Goal: Answer question/provide support

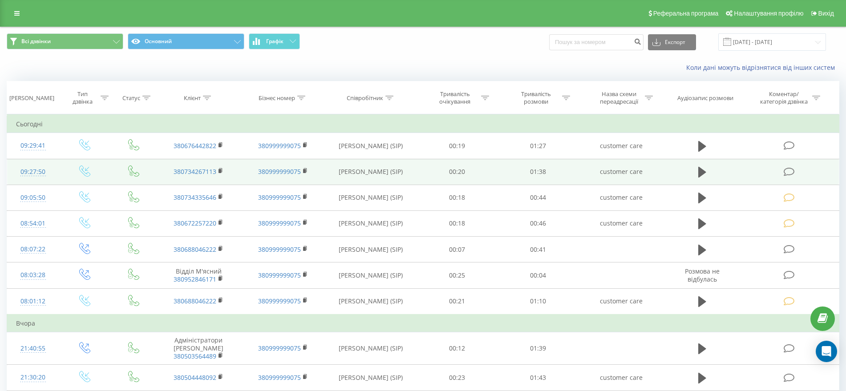
click at [790, 172] on icon at bounding box center [788, 171] width 11 height 9
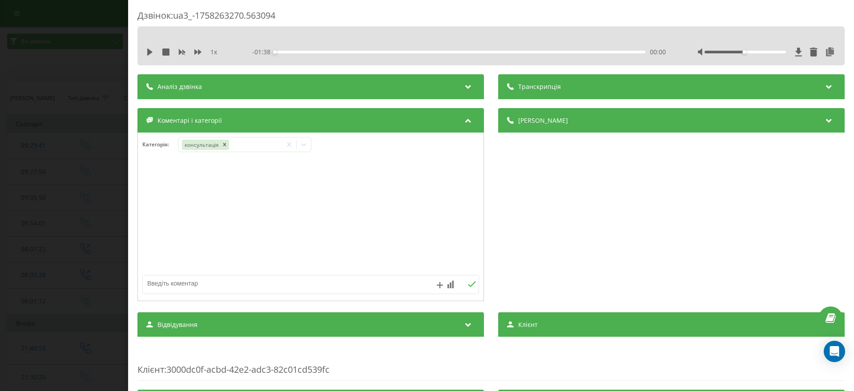
click at [80, 163] on div "Дзвінок : ua3_-1758263270.563094 1 x - 01:38 00:00 00:00 Транскрипція Для AI-ан…" at bounding box center [427, 195] width 854 height 391
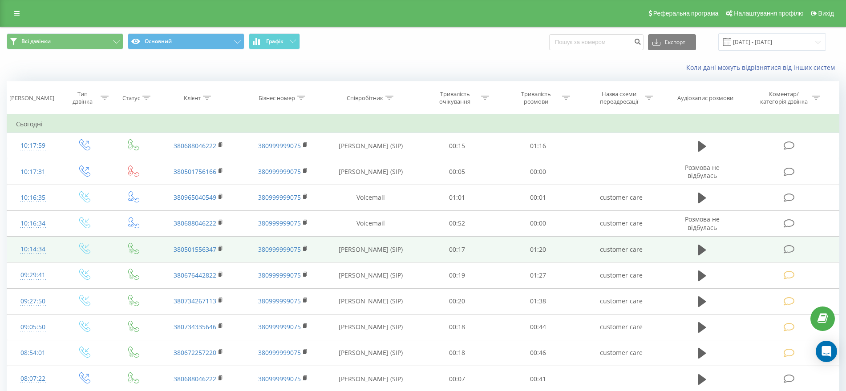
click at [789, 249] on icon at bounding box center [788, 249] width 11 height 9
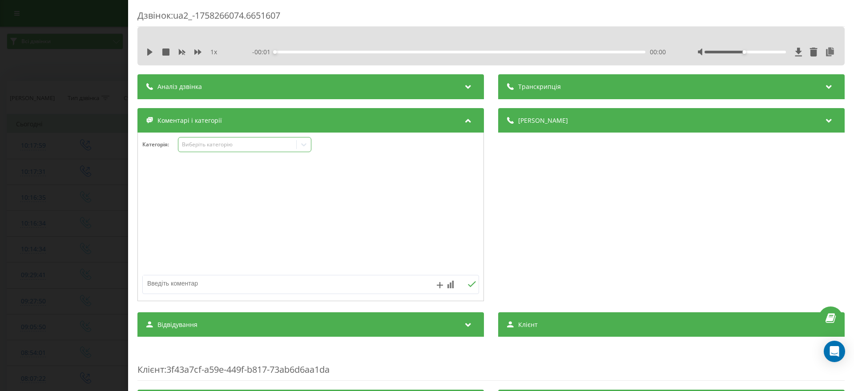
click at [213, 143] on div "Виберіть категорію" at bounding box center [237, 144] width 111 height 7
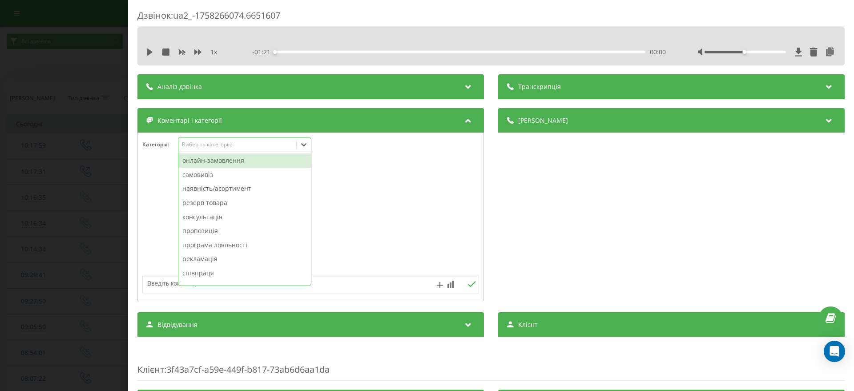
click at [222, 160] on div "онлайн-замовлення" at bounding box center [244, 160] width 133 height 14
click at [50, 178] on div "Дзвінок : ua2_-1758266074.6651607 1 x - 01:21 00:00 00:00 Транскрипція Для AI-а…" at bounding box center [427, 195] width 854 height 391
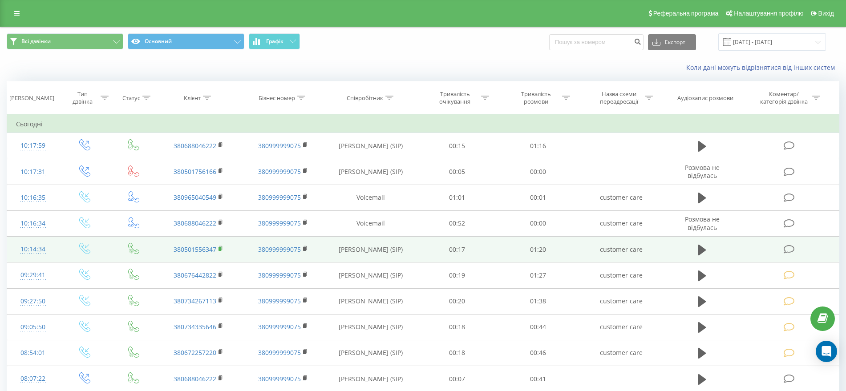
click at [221, 247] on rect at bounding box center [219, 249] width 3 height 4
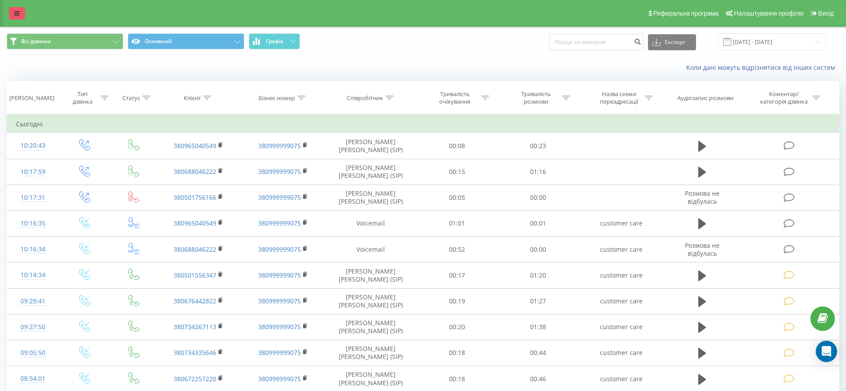
click at [17, 12] on icon at bounding box center [16, 13] width 5 height 6
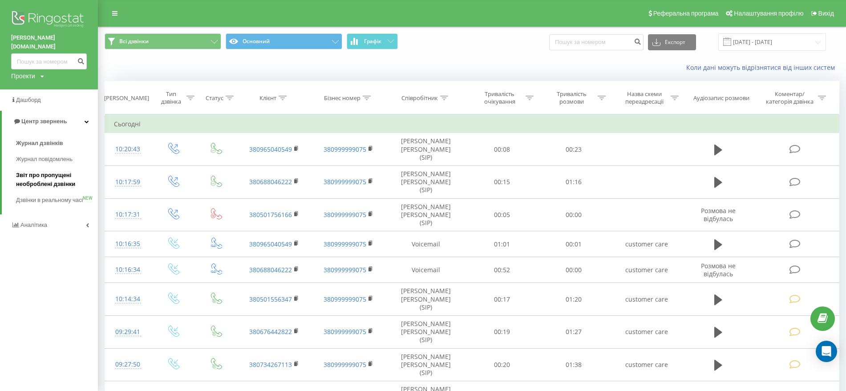
click at [28, 173] on span "Звіт про пропущені необроблені дзвінки" at bounding box center [54, 180] width 77 height 18
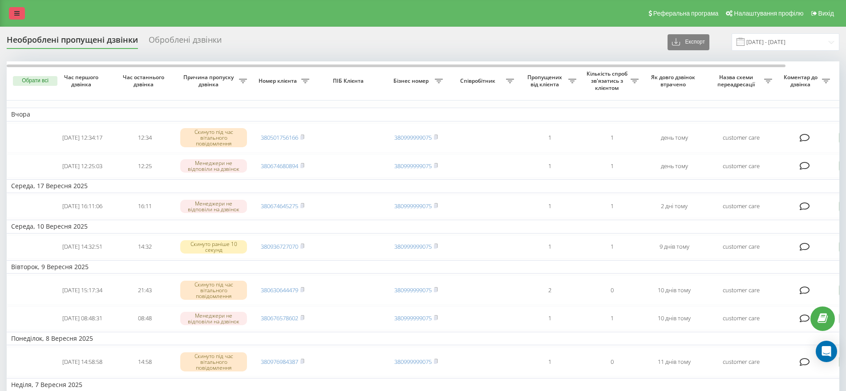
click at [12, 13] on link at bounding box center [17, 13] width 16 height 12
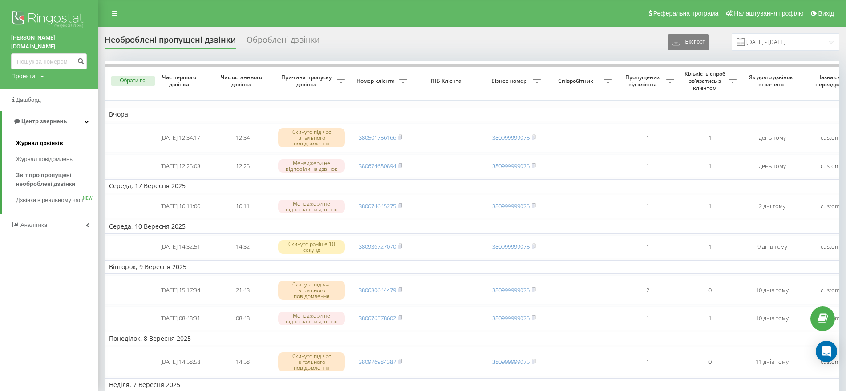
click at [45, 139] on span "Журнал дзвінків" at bounding box center [39, 143] width 47 height 9
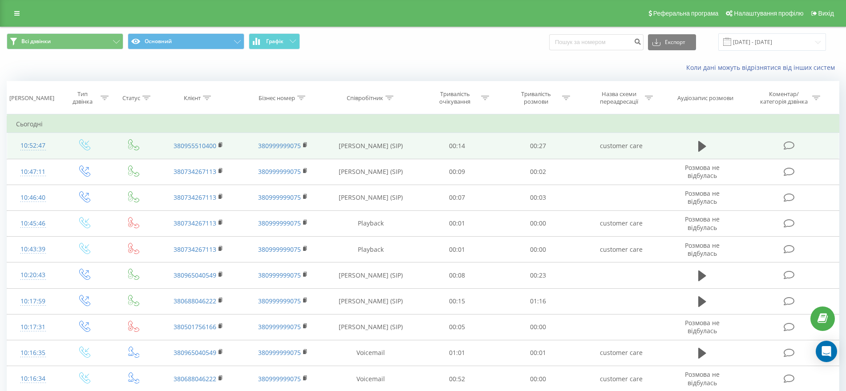
click at [791, 138] on td at bounding box center [789, 146] width 97 height 26
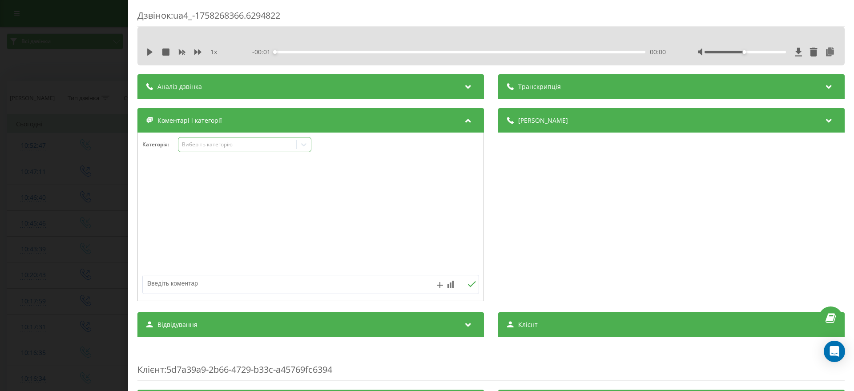
click at [229, 143] on div "Виберіть категорію" at bounding box center [237, 144] width 111 height 7
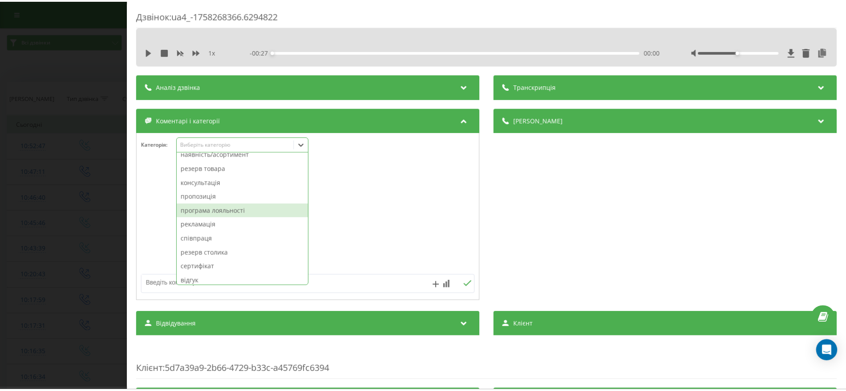
scroll to position [56, 0]
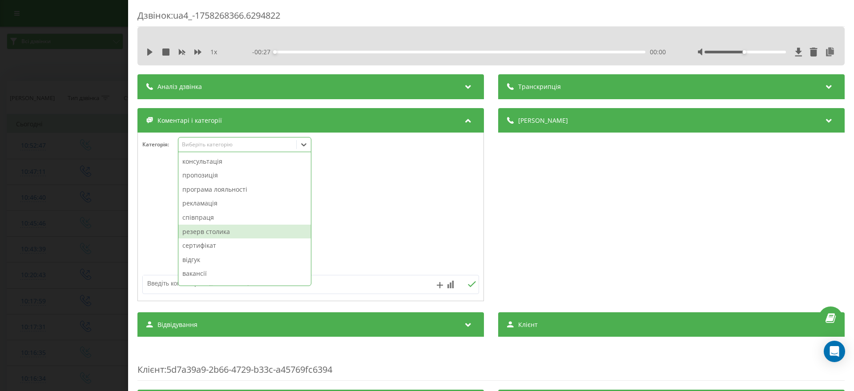
click at [219, 230] on div "резерв столика" at bounding box center [244, 232] width 133 height 14
click at [48, 214] on div "Дзвінок : ua4_-1758268366.6294822 1 x - 00:27 00:00 00:00 Транскрипція Для AI-а…" at bounding box center [427, 195] width 854 height 391
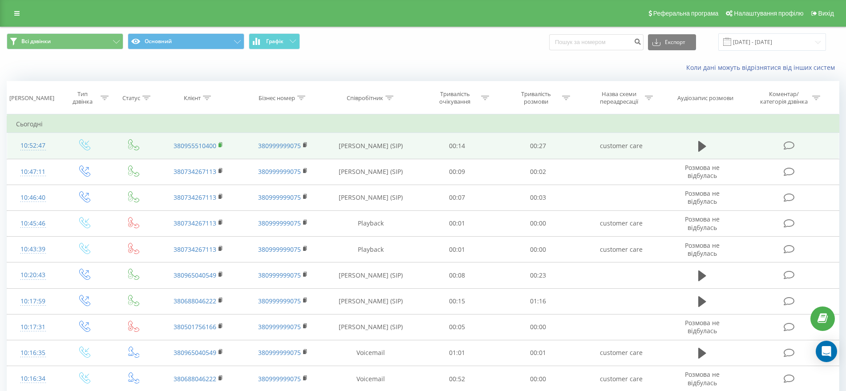
click at [221, 145] on rect at bounding box center [219, 145] width 3 height 4
